Goal: Transaction & Acquisition: Download file/media

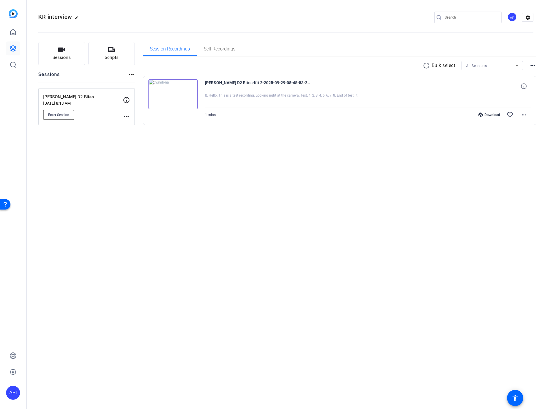
click at [63, 114] on span "Enter Session" at bounding box center [58, 114] width 21 height 5
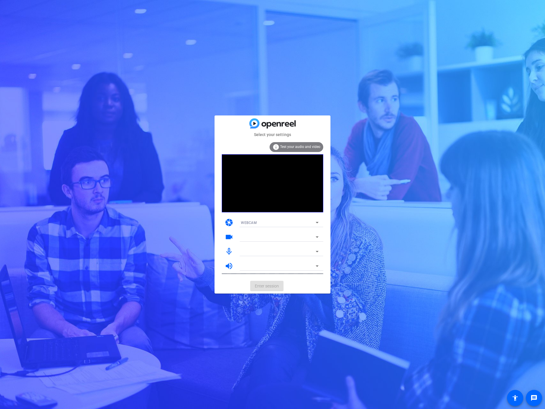
click at [265, 285] on mat-card-actions "Enter session" at bounding box center [272, 285] width 116 height 15
click at [274, 288] on span "Enter session" at bounding box center [267, 286] width 24 height 6
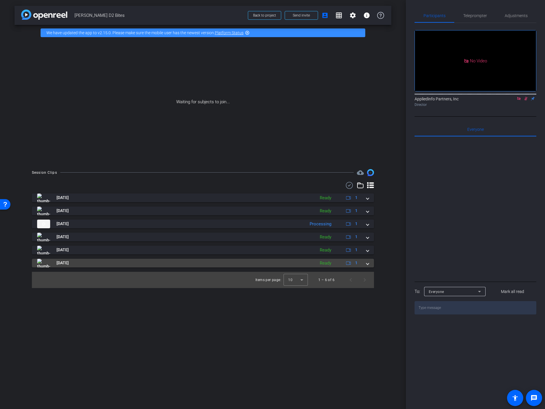
click at [365, 263] on div "Sep 29, 2025 Ready 1" at bounding box center [201, 262] width 329 height 9
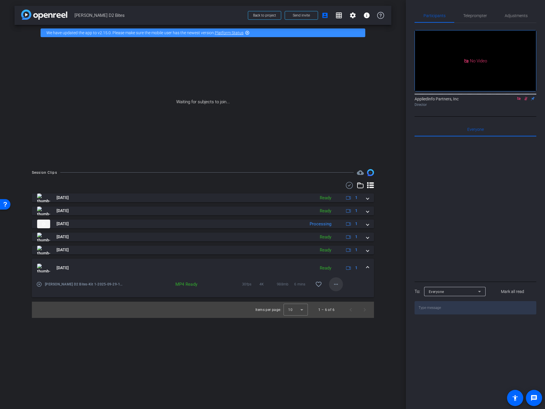
click at [334, 286] on mat-icon "more_horiz" at bounding box center [335, 284] width 7 height 7
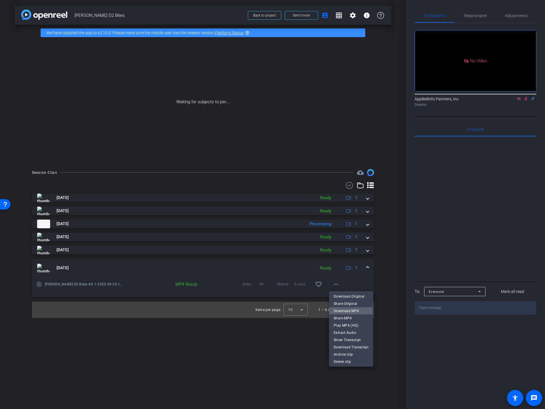
click at [350, 310] on span "Download MP4" at bounding box center [351, 310] width 35 height 7
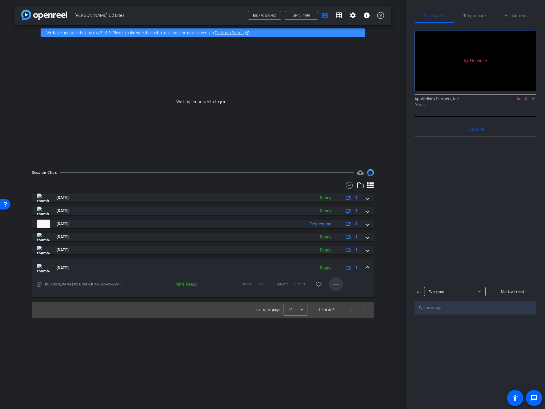
click at [338, 283] on mat-icon "more_horiz" at bounding box center [335, 284] width 7 height 7
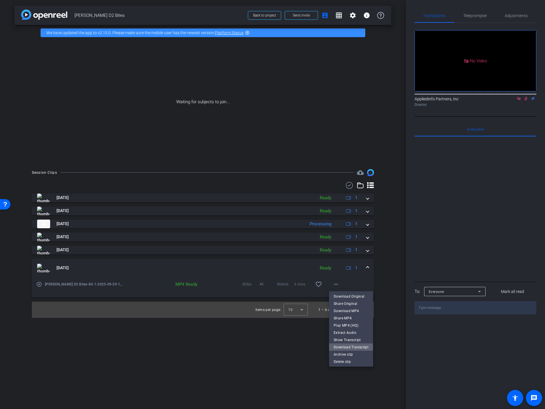
click at [346, 346] on span "Download Transcript" at bounding box center [351, 346] width 35 height 7
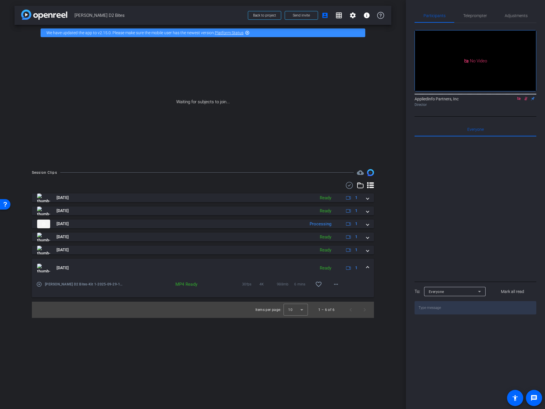
click at [387, 280] on div "Session Clips cloud_upload Sep 29, 2025 Ready 1 Sep 29, 2025 Ready 1 Sep 29, 20…" at bounding box center [202, 243] width 377 height 149
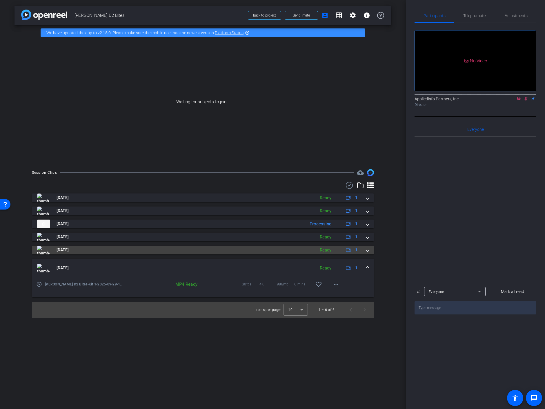
click at [368, 251] on span at bounding box center [367, 250] width 2 height 6
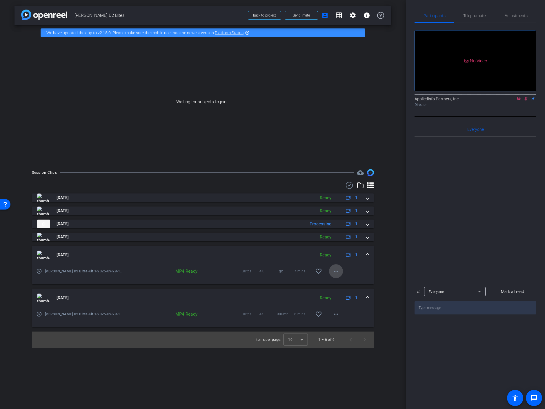
click at [336, 270] on mat-icon "more_horiz" at bounding box center [335, 270] width 7 height 7
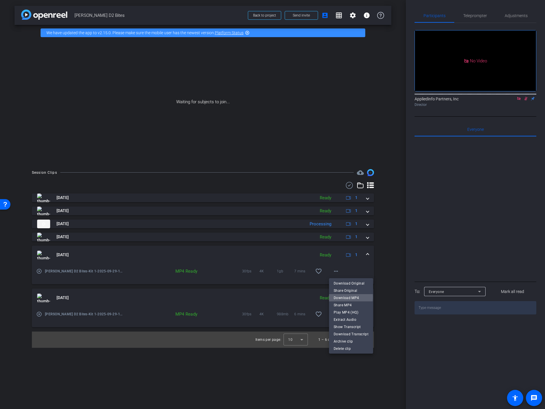
click at [349, 296] on span "Download MP4" at bounding box center [351, 297] width 35 height 7
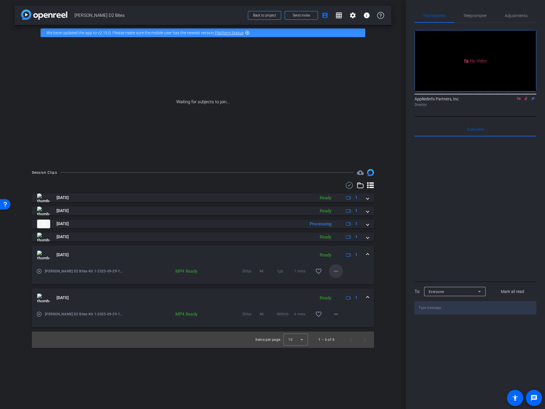
click at [336, 271] on mat-icon "more_horiz" at bounding box center [335, 270] width 7 height 7
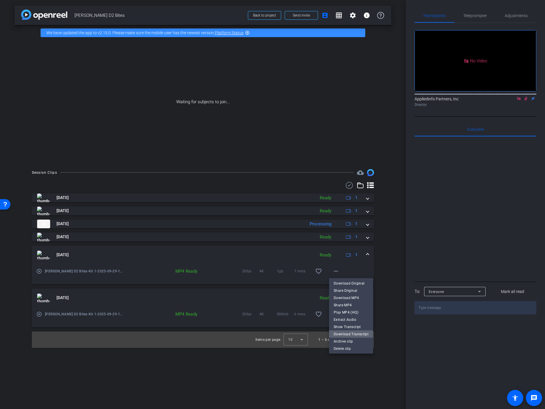
click at [352, 332] on span "Download Transcript" at bounding box center [351, 333] width 35 height 7
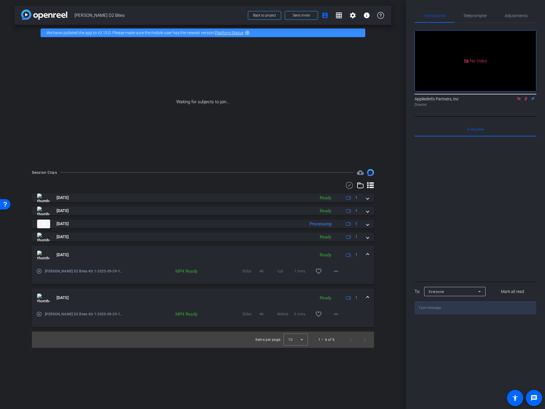
click at [369, 296] on mat-expansion-panel-header "Sep 29, 2025 Ready 1" at bounding box center [203, 297] width 342 height 19
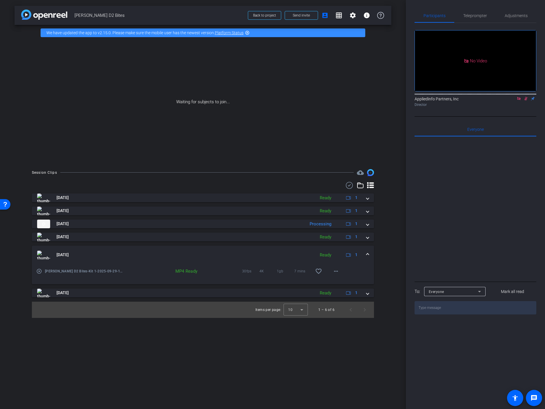
click at [367, 253] on span at bounding box center [367, 255] width 2 height 6
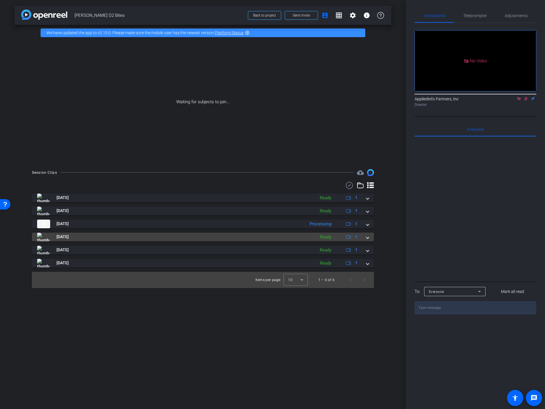
click at [367, 238] on span at bounding box center [367, 237] width 2 height 6
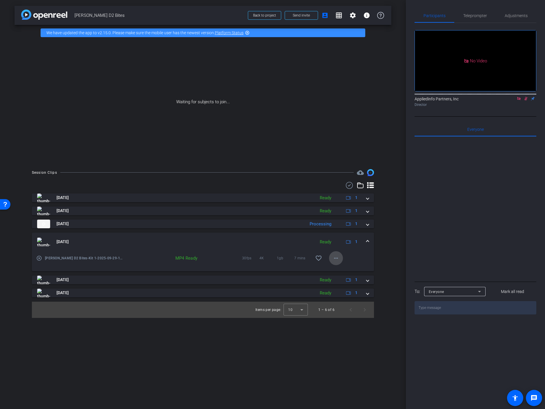
click at [337, 258] on mat-icon "more_horiz" at bounding box center [335, 257] width 7 height 7
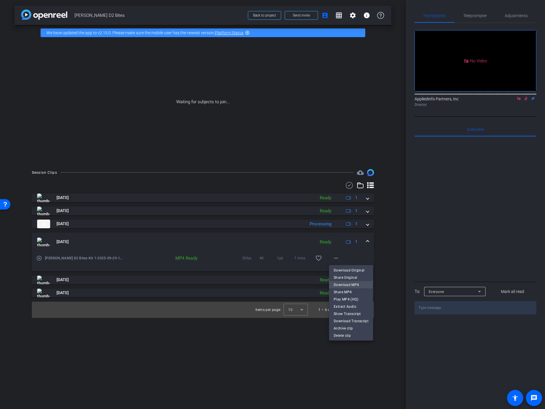
click at [345, 283] on span "Download MP4" at bounding box center [351, 284] width 35 height 7
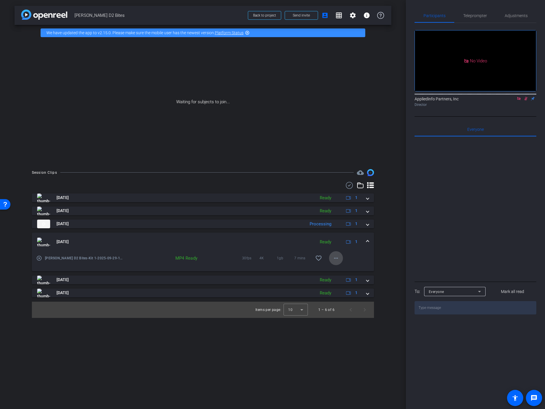
click at [335, 258] on mat-icon "more_horiz" at bounding box center [335, 257] width 7 height 7
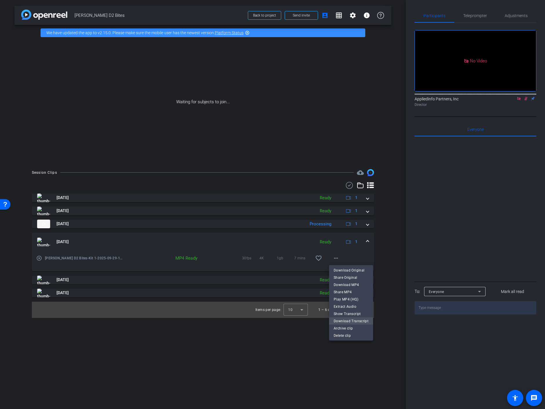
click at [354, 319] on span "Download Transcript" at bounding box center [351, 320] width 35 height 7
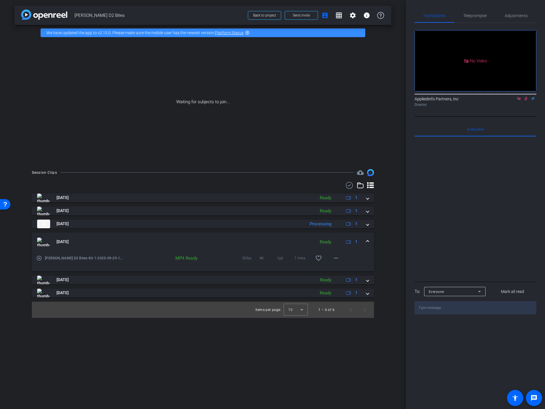
click at [360, 266] on div "play_circle_outline Keith D2 Bites-Kit 1-2025-09-29-15-31-25-575-0 MP4 Ready 30…" at bounding box center [203, 261] width 342 height 20
click at [369, 240] on span at bounding box center [367, 241] width 2 height 6
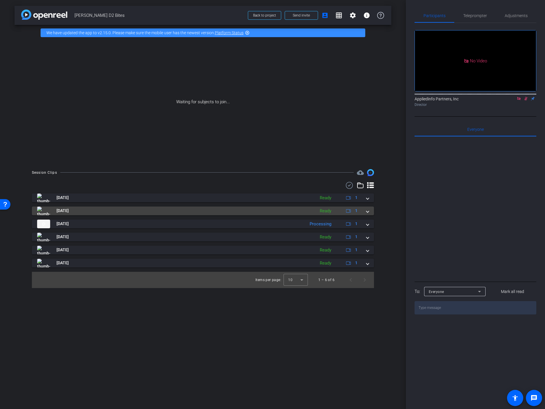
click at [369, 210] on mat-expansion-panel-header "Sep 29, 2025 Ready 1" at bounding box center [203, 210] width 342 height 9
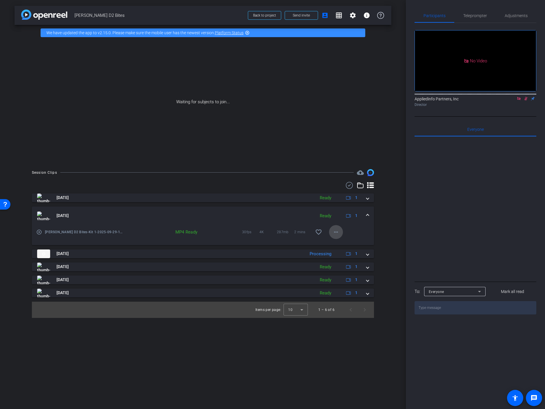
click at [333, 232] on mat-icon "more_horiz" at bounding box center [335, 231] width 7 height 7
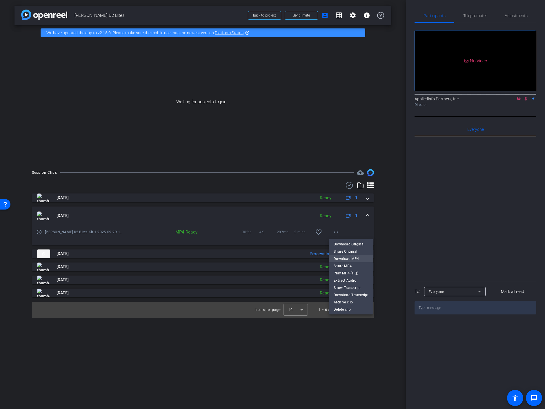
click at [348, 257] on span "Download MP4" at bounding box center [351, 258] width 35 height 7
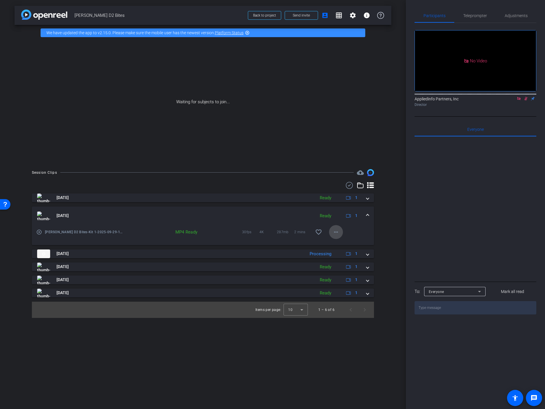
click at [338, 231] on mat-icon "more_horiz" at bounding box center [335, 231] width 7 height 7
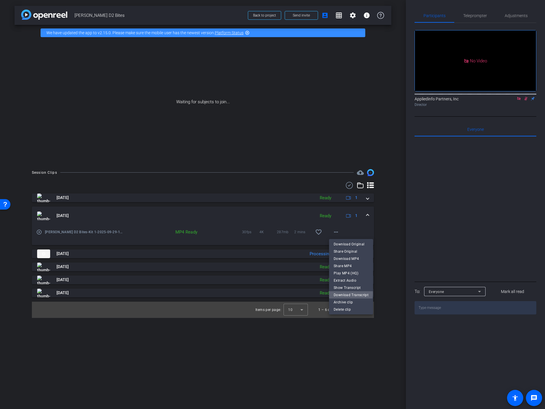
click at [350, 293] on span "Download Transcript" at bounding box center [351, 294] width 35 height 7
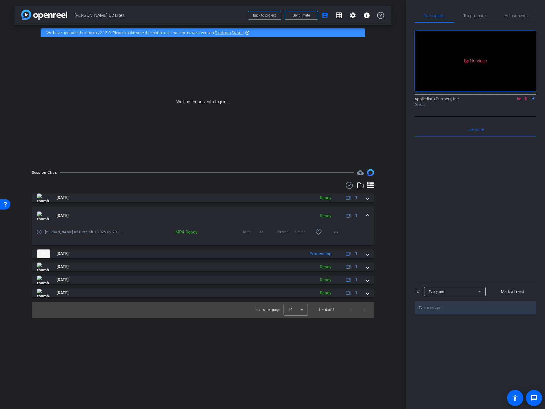
click at [335, 210] on mat-expansion-panel-header "Sep 29, 2025 Ready 1" at bounding box center [203, 215] width 342 height 19
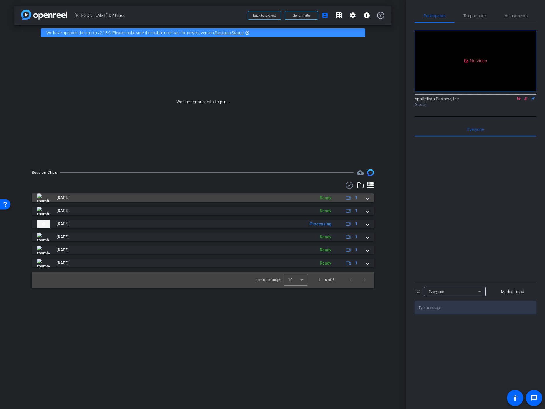
click at [367, 199] on span at bounding box center [367, 197] width 2 height 6
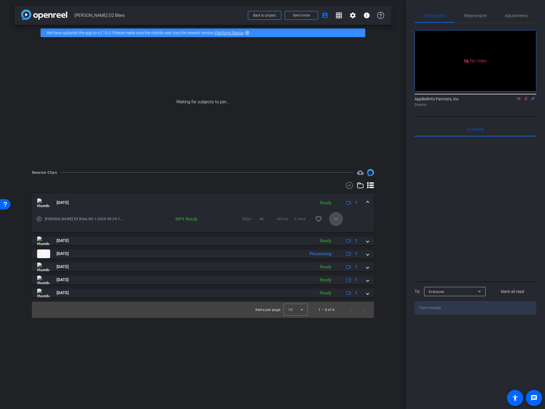
click at [337, 218] on mat-icon "more_horiz" at bounding box center [335, 218] width 7 height 7
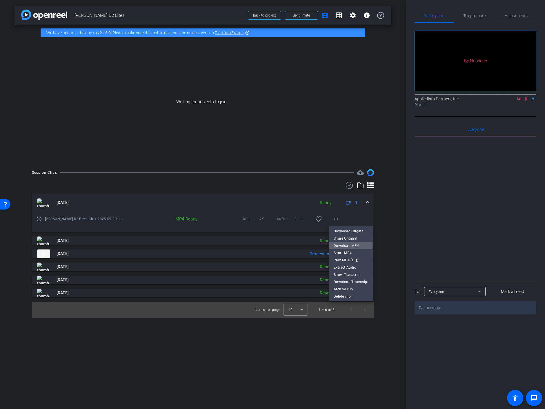
click at [343, 245] on span "Download MP4" at bounding box center [351, 245] width 35 height 7
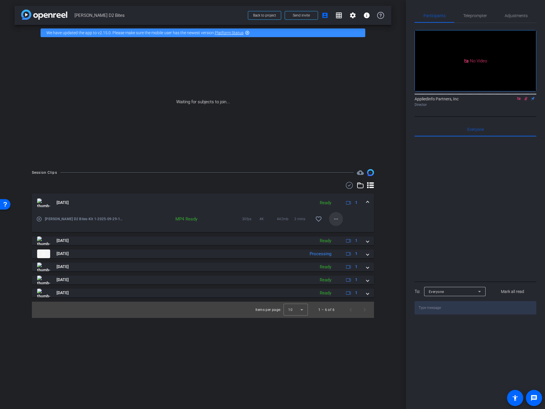
click at [335, 218] on mat-icon "more_horiz" at bounding box center [335, 218] width 7 height 7
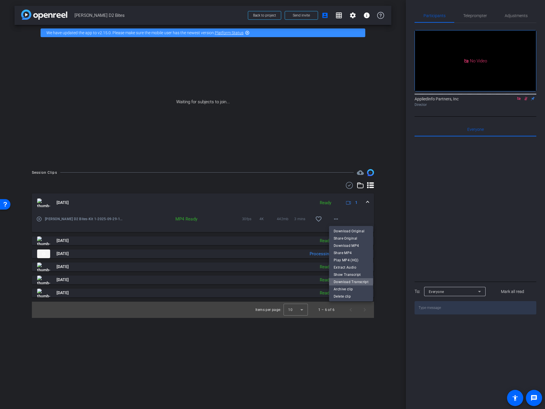
click at [353, 281] on span "Download Transcript" at bounding box center [351, 281] width 35 height 7
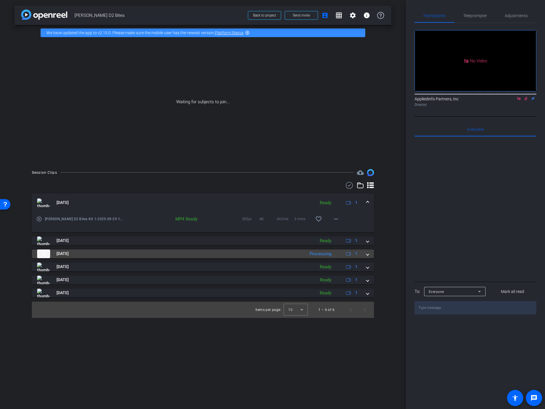
click at [369, 254] on mat-expansion-panel-header "Sep 29, 2025 Processing 1" at bounding box center [203, 253] width 342 height 9
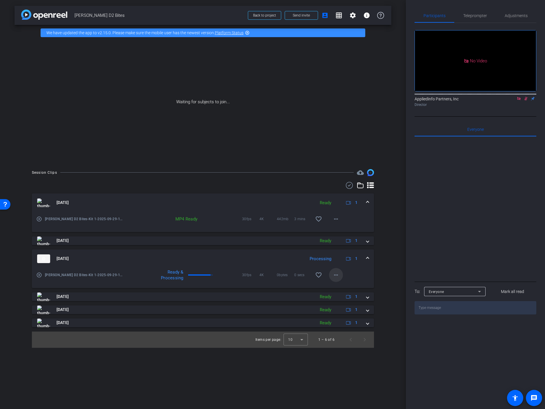
click at [336, 274] on mat-icon "more_horiz" at bounding box center [335, 274] width 7 height 7
click at [354, 315] on span "Download Transcript" at bounding box center [351, 315] width 35 height 7
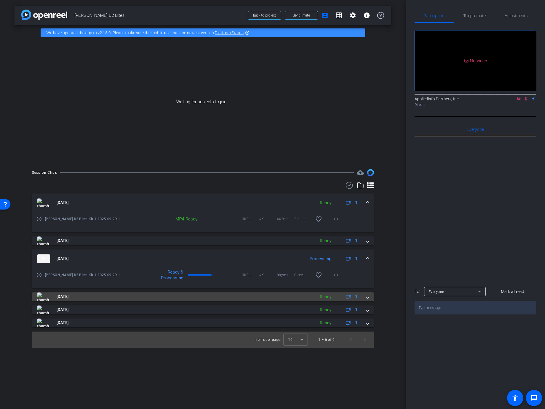
click at [365, 297] on div "Sep 29, 2025 Ready 1" at bounding box center [201, 296] width 329 height 9
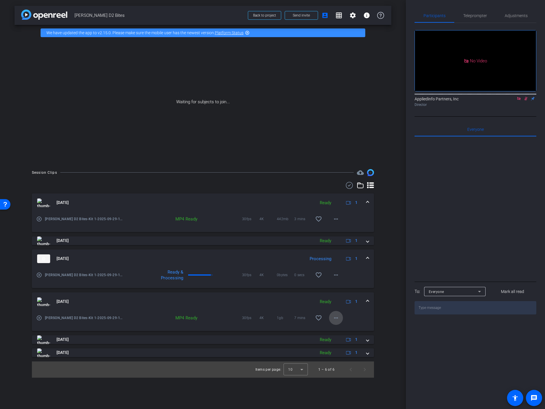
click at [336, 317] on mat-icon "more_horiz" at bounding box center [335, 317] width 7 height 7
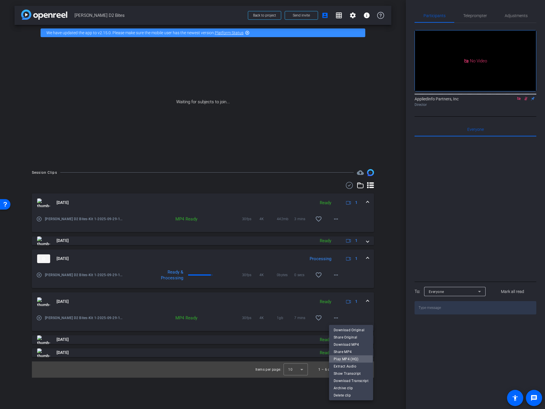
click at [347, 358] on span "Play MP4 (HQ)" at bounding box center [351, 358] width 35 height 7
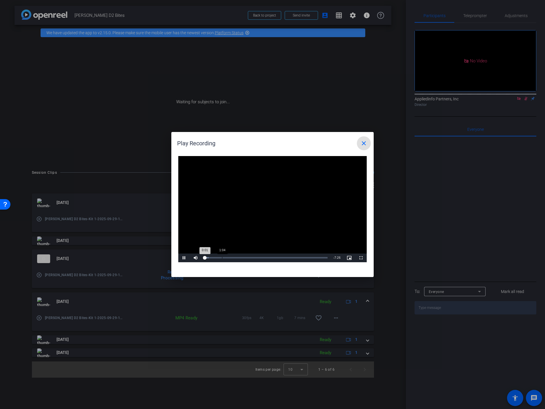
click at [222, 258] on div "Loaded : 3.56% 1:04 0:01" at bounding box center [265, 257] width 129 height 9
click at [184, 258] on span "Video Player" at bounding box center [184, 258] width 12 height 0
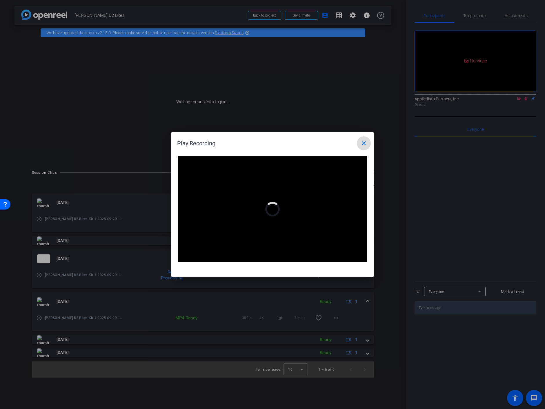
click at [363, 142] on mat-icon "close" at bounding box center [363, 143] width 7 height 7
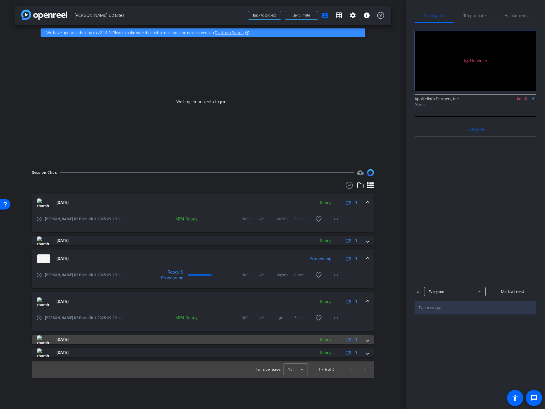
click at [367, 339] on span at bounding box center [367, 339] width 2 height 6
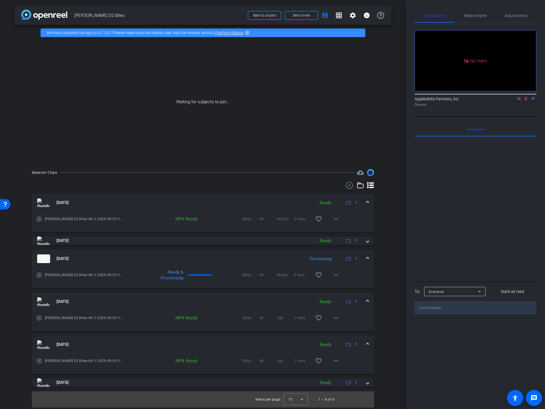
click at [367, 339] on mat-expansion-panel-header "Sep 29, 2025 Ready 1" at bounding box center [203, 344] width 342 height 19
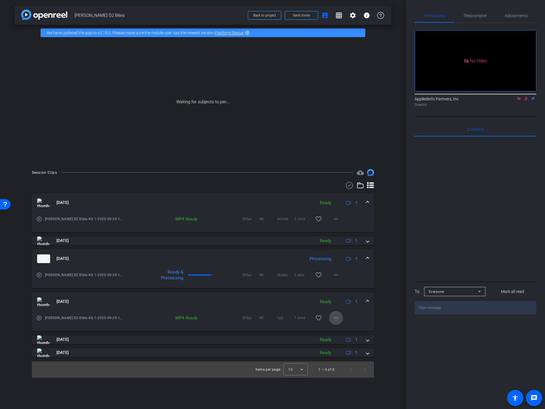
click at [334, 315] on mat-icon "more_horiz" at bounding box center [335, 317] width 7 height 7
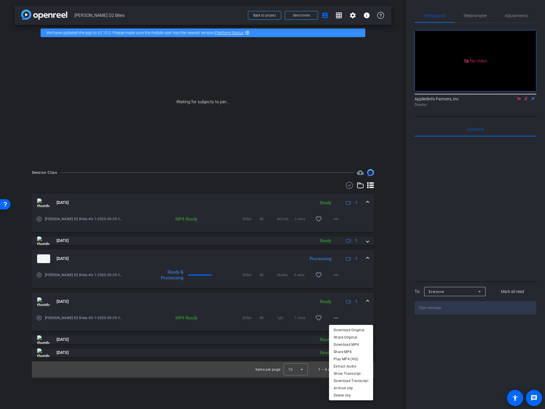
click at [336, 274] on div at bounding box center [272, 204] width 545 height 409
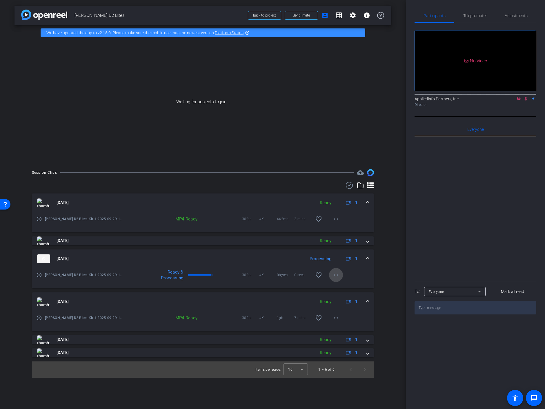
click at [336, 272] on mat-icon "more_horiz" at bounding box center [335, 274] width 7 height 7
click at [392, 277] on div at bounding box center [272, 204] width 545 height 409
drag, startPoint x: 532, startPoint y: 0, endPoint x: 355, endPoint y: 96, distance: 201.1
click at [355, 96] on div "Waiting for subjects to join..." at bounding box center [202, 102] width 377 height 123
click at [337, 317] on mat-icon "more_horiz" at bounding box center [335, 317] width 7 height 7
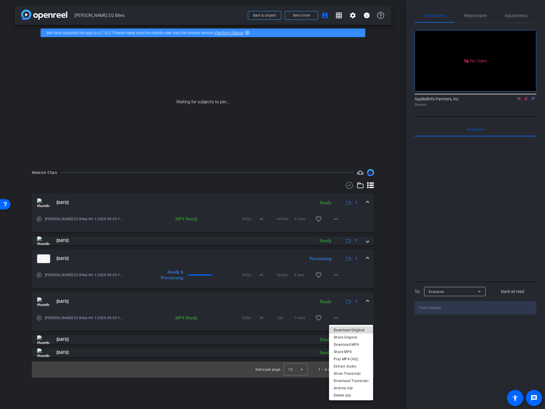
click at [355, 329] on span "Download Original" at bounding box center [351, 329] width 35 height 7
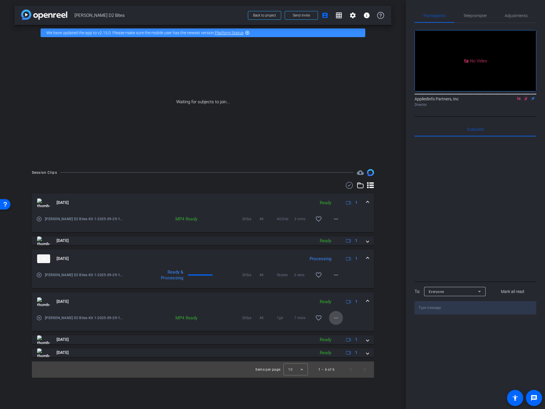
click at [338, 317] on mat-icon "more_horiz" at bounding box center [335, 317] width 7 height 7
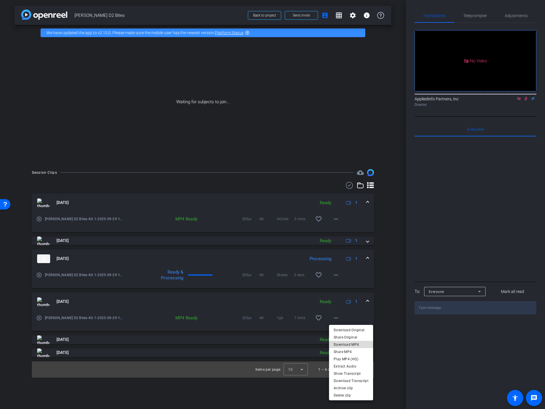
click at [353, 343] on span "Download MP4" at bounding box center [351, 343] width 35 height 7
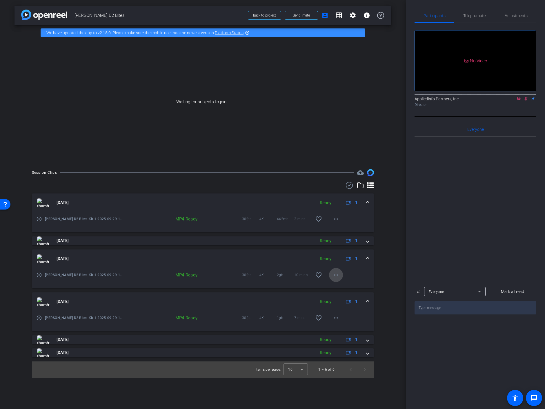
click at [334, 274] on mat-icon "more_horiz" at bounding box center [335, 274] width 7 height 7
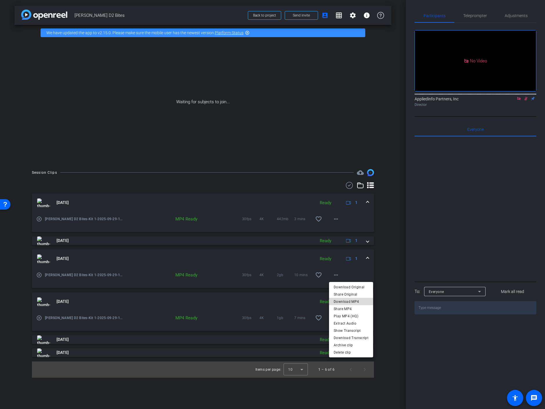
click at [351, 301] on span "Download MP4" at bounding box center [351, 301] width 35 height 7
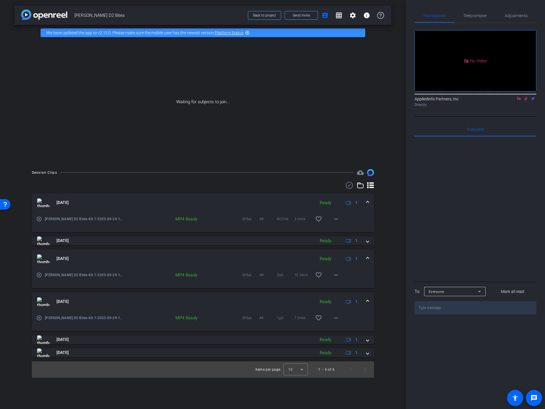
drag, startPoint x: 329, startPoint y: 102, endPoint x: 343, endPoint y: 108, distance: 14.8
click at [343, 108] on div "Waiting for subjects to join..." at bounding box center [202, 102] width 377 height 123
